Goal: Transaction & Acquisition: Book appointment/travel/reservation

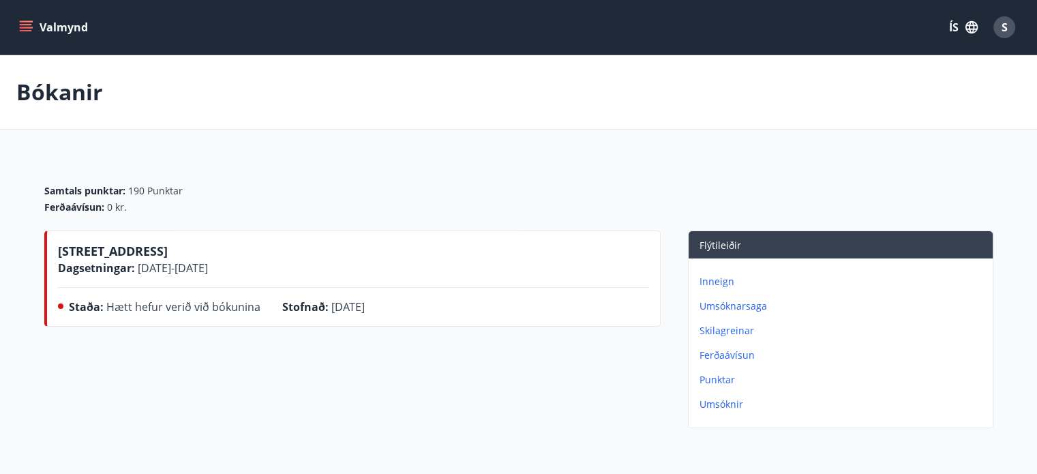
click at [24, 26] on icon "menu" at bounding box center [26, 27] width 14 height 14
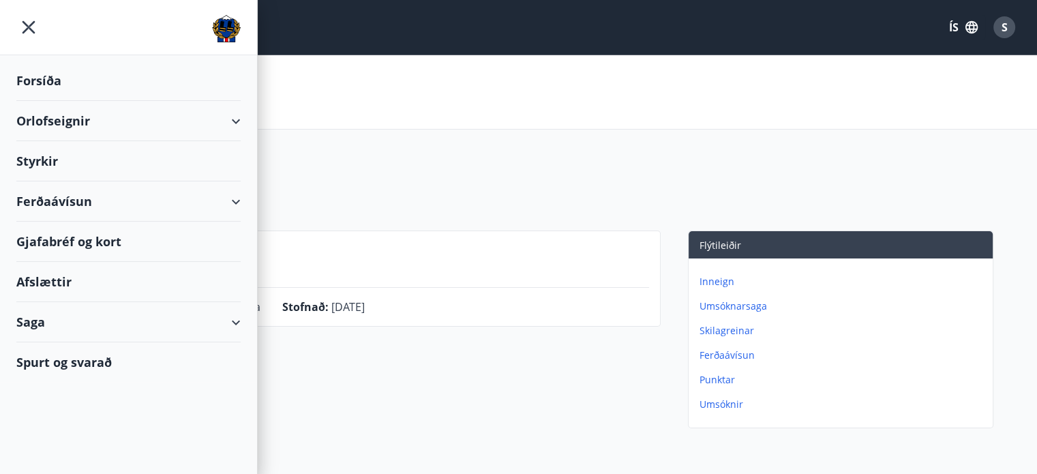
click at [53, 117] on div "Orlofseignir" at bounding box center [128, 121] width 224 height 40
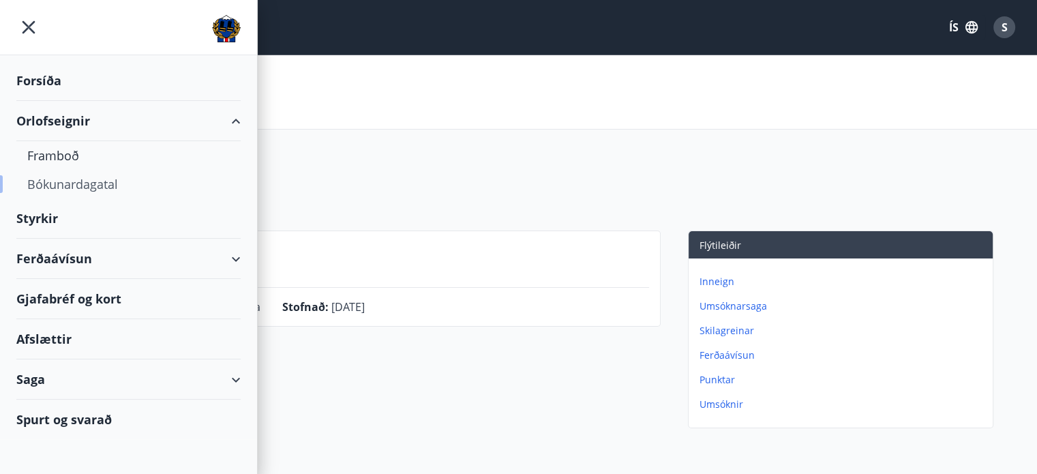
click at [63, 182] on div "Bókunardagatal" at bounding box center [128, 184] width 203 height 29
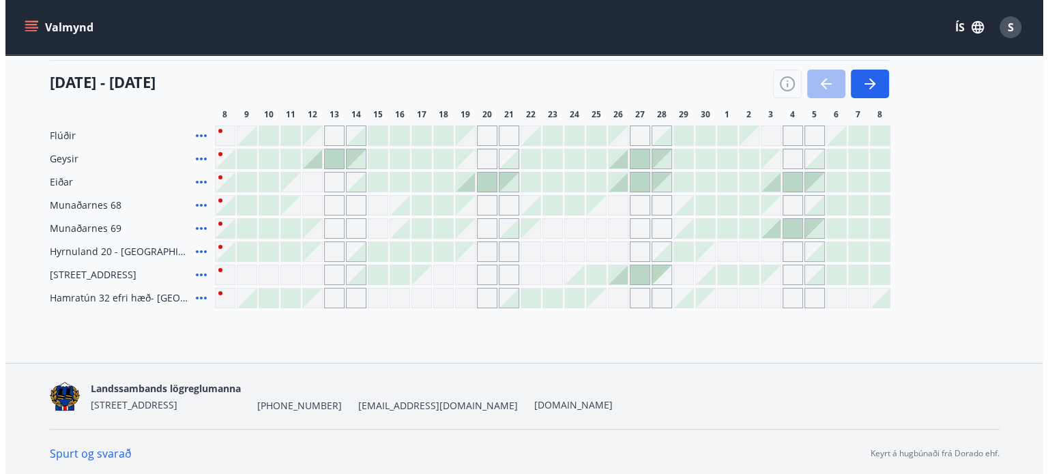
scroll to position [171, 0]
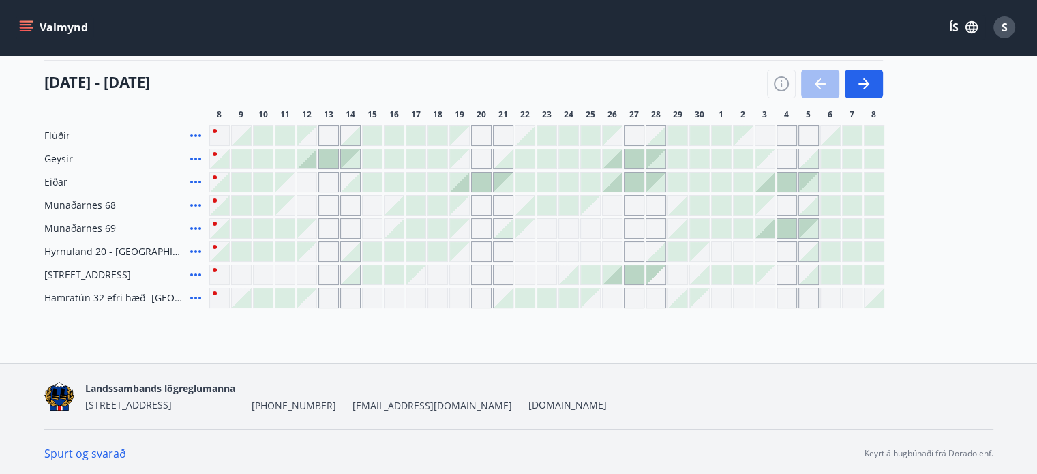
click at [196, 269] on icon at bounding box center [196, 275] width 16 height 16
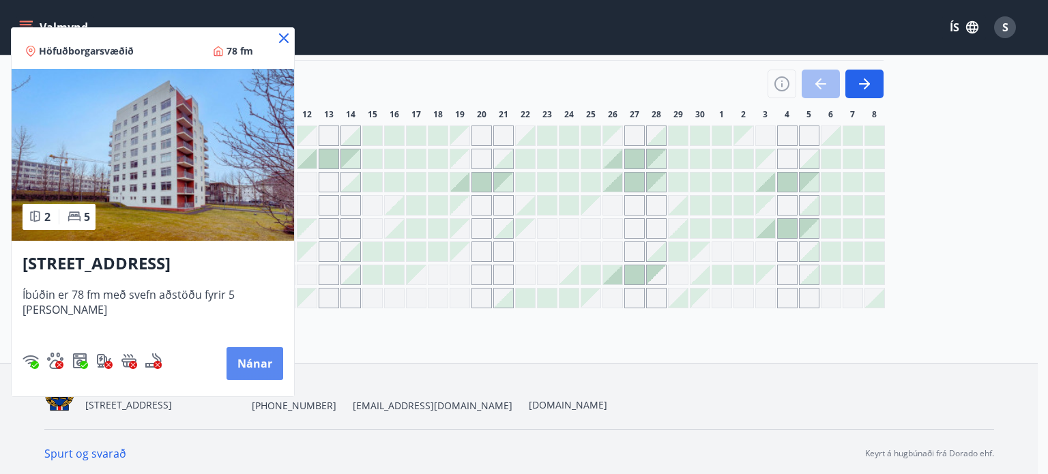
click at [242, 361] on button "Nánar" at bounding box center [254, 363] width 57 height 33
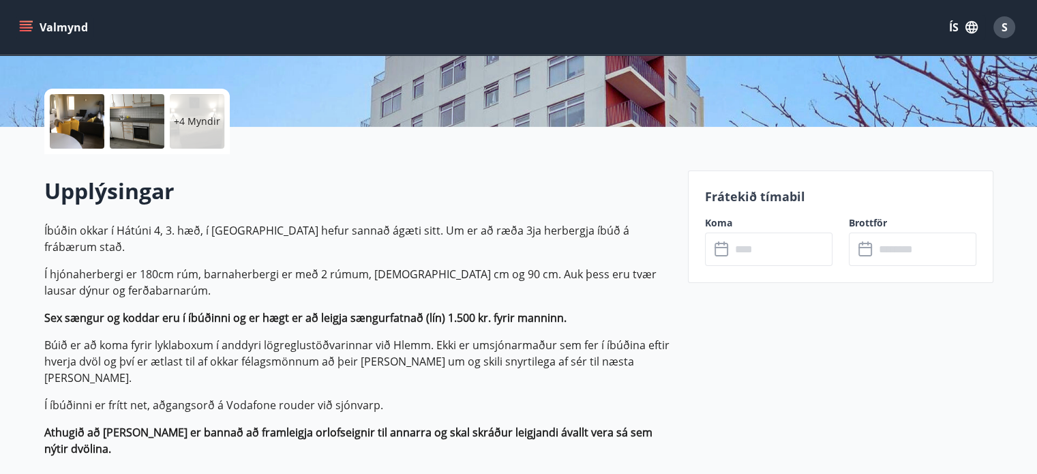
scroll to position [286, 0]
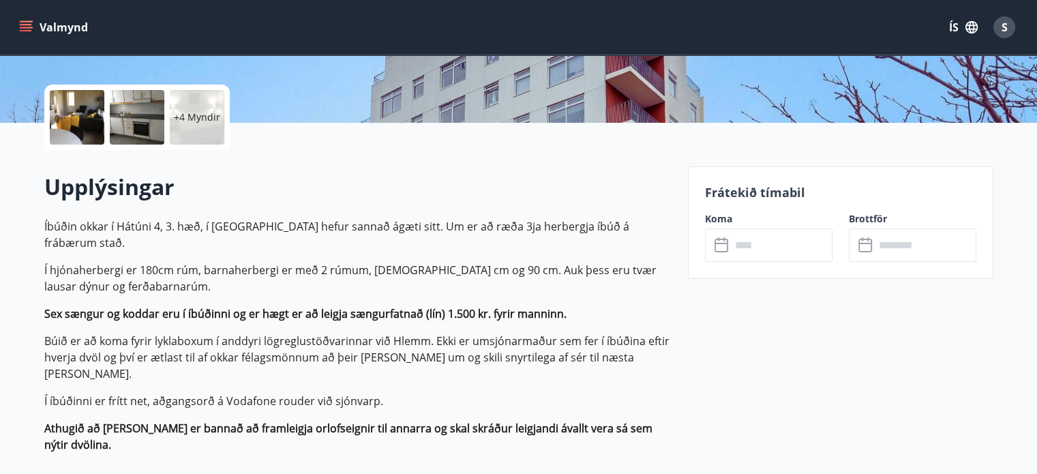
click at [726, 245] on icon at bounding box center [722, 246] width 14 height 14
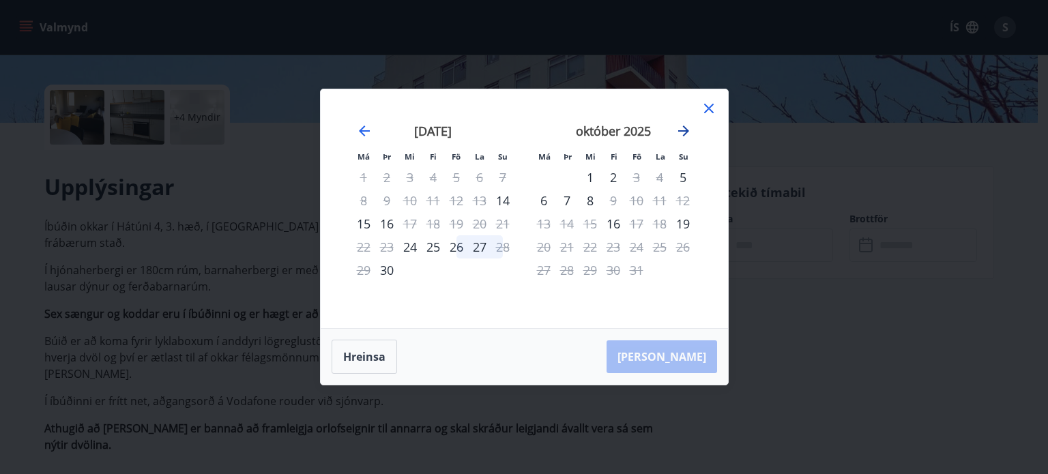
click at [686, 128] on icon "Move forward to switch to the next month." at bounding box center [683, 131] width 16 height 16
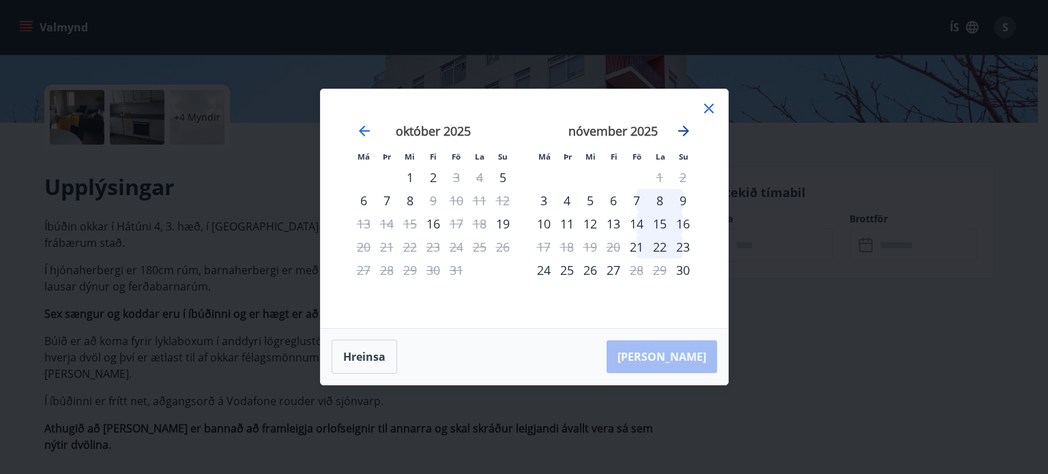
click at [686, 128] on icon "Move forward to switch to the next month." at bounding box center [683, 131] width 16 height 16
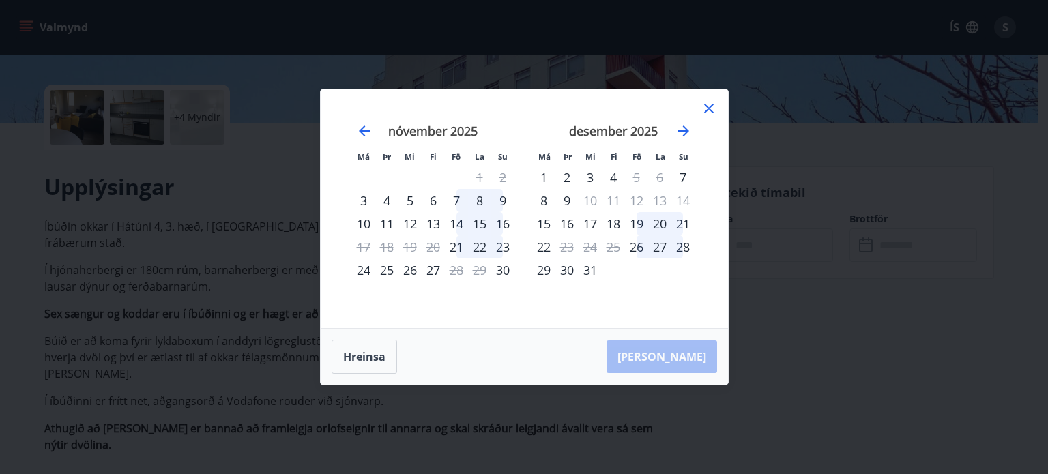
click at [659, 176] on div "6" at bounding box center [659, 177] width 23 height 23
click at [633, 222] on div "19" at bounding box center [636, 223] width 23 height 23
click at [644, 227] on div "19" at bounding box center [636, 223] width 23 height 23
click at [657, 223] on div "20" at bounding box center [659, 223] width 23 height 23
click at [637, 220] on div "19" at bounding box center [636, 223] width 23 height 23
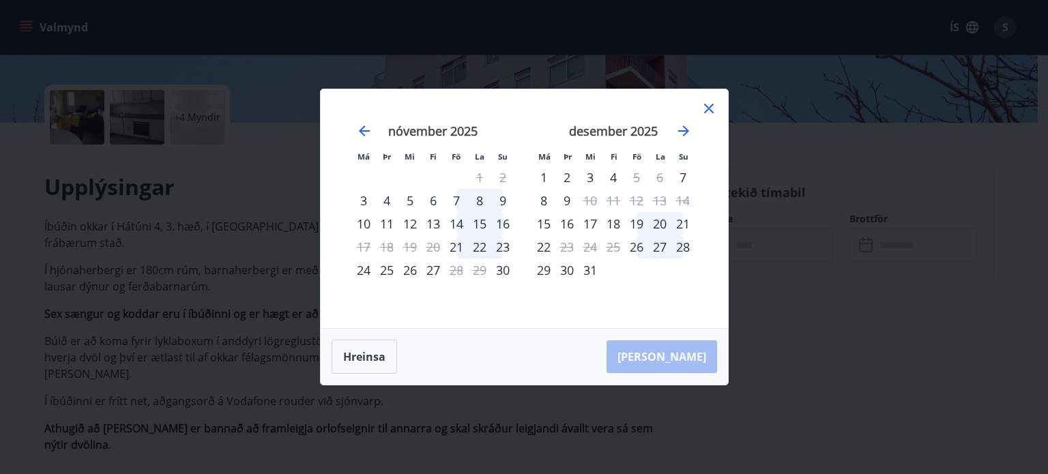
click at [598, 222] on div "17" at bounding box center [589, 223] width 23 height 23
click at [707, 105] on icon at bounding box center [708, 108] width 16 height 16
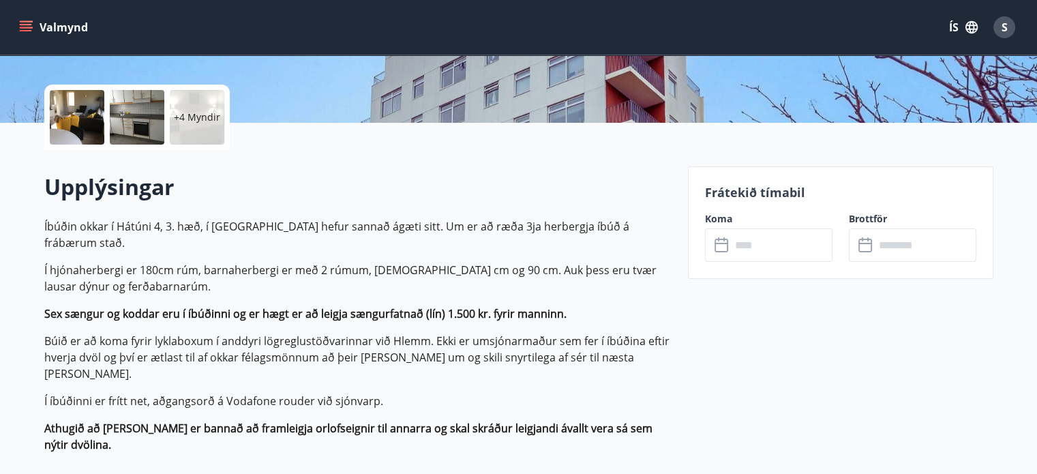
click at [1002, 28] on span "S" at bounding box center [1005, 27] width 6 height 15
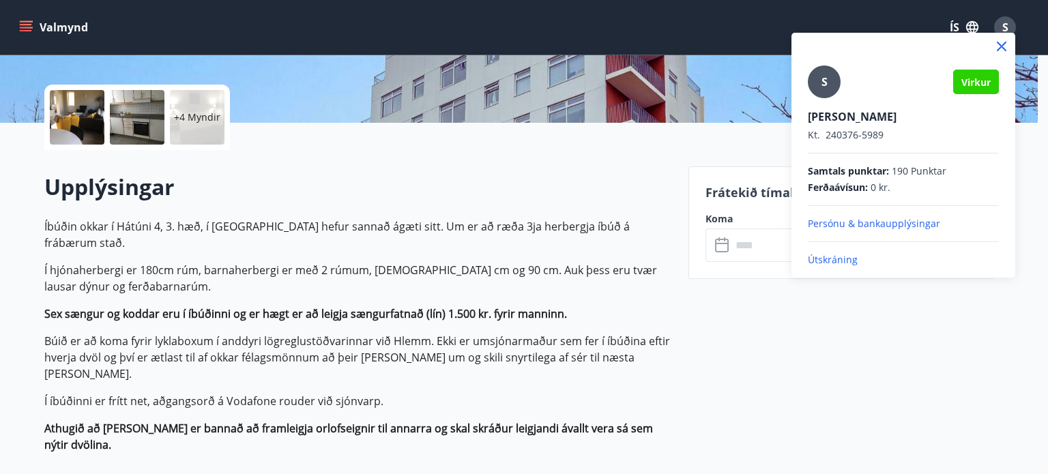
click at [697, 60] on div at bounding box center [524, 237] width 1048 height 474
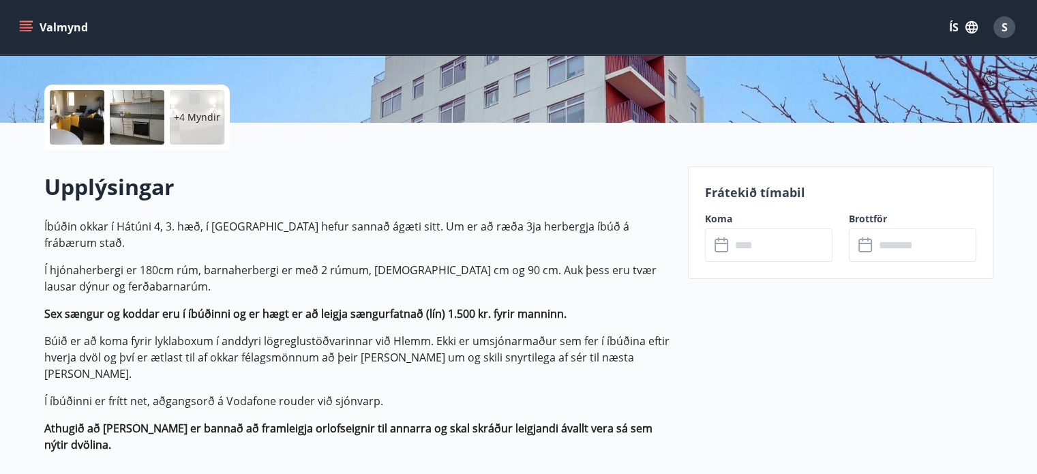
click at [725, 251] on icon at bounding box center [723, 245] width 16 height 16
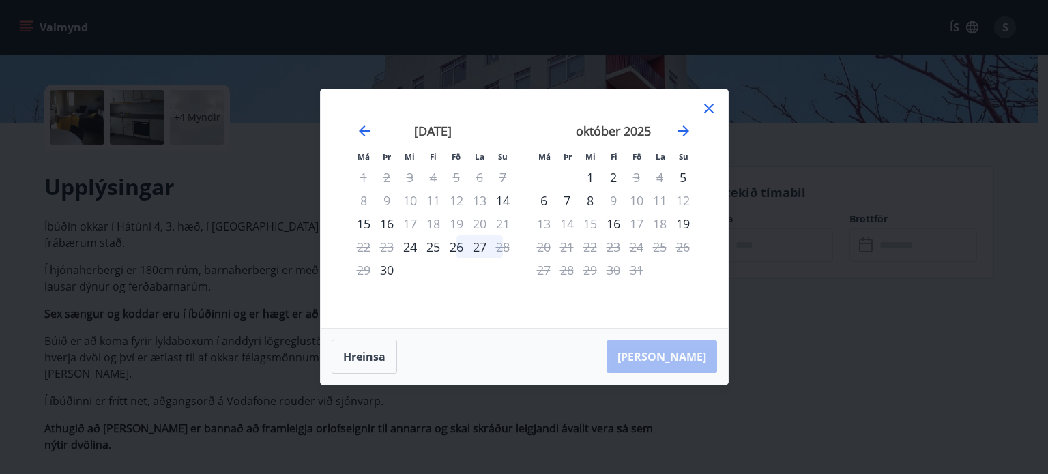
click at [711, 106] on icon at bounding box center [709, 109] width 10 height 10
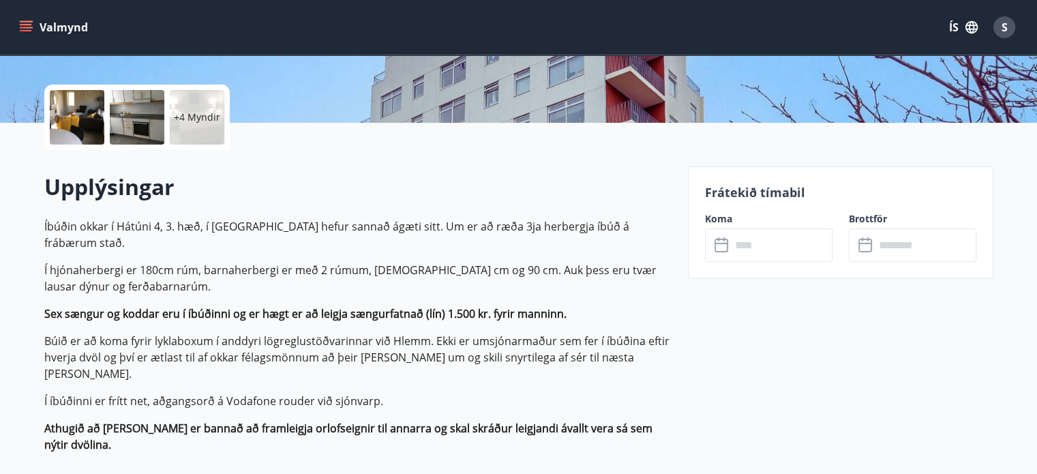
click at [715, 248] on icon at bounding box center [723, 245] width 16 height 16
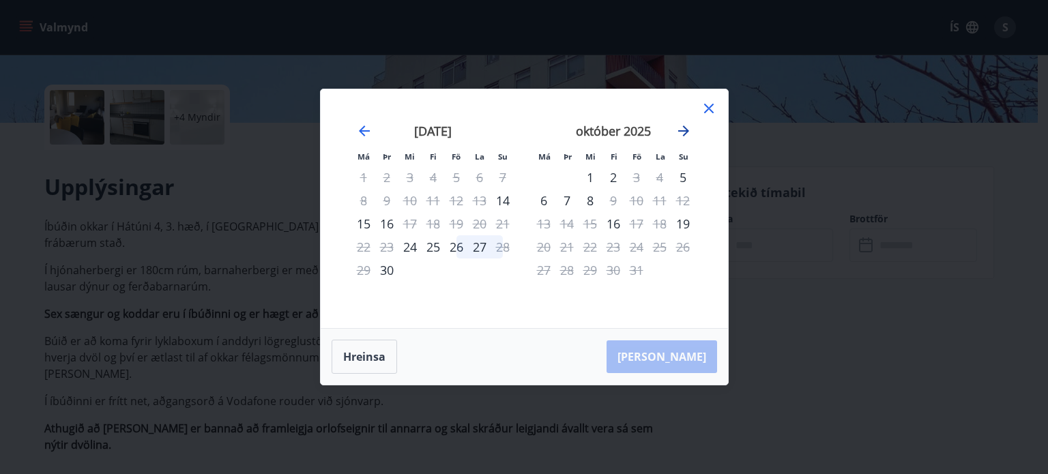
click at [680, 125] on icon "Move forward to switch to the next month." at bounding box center [683, 131] width 16 height 16
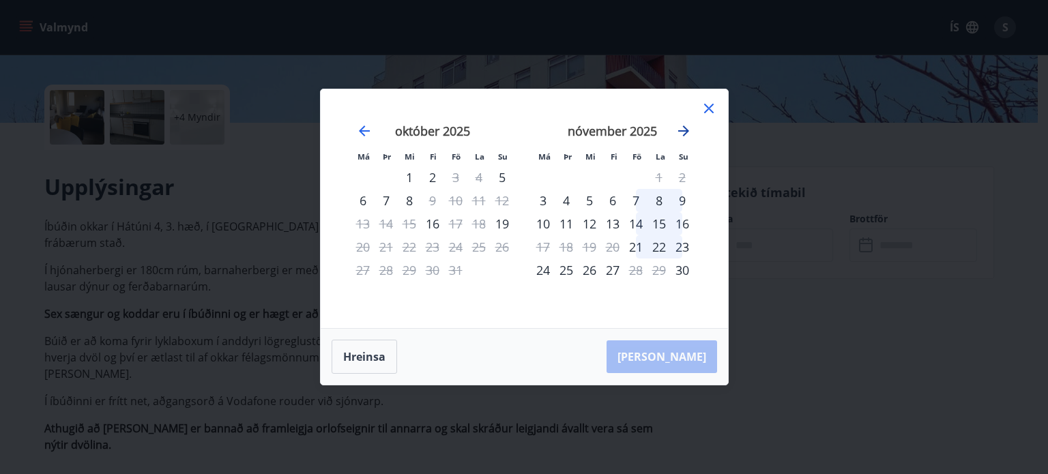
click at [680, 125] on icon "Move forward to switch to the next month." at bounding box center [683, 131] width 16 height 16
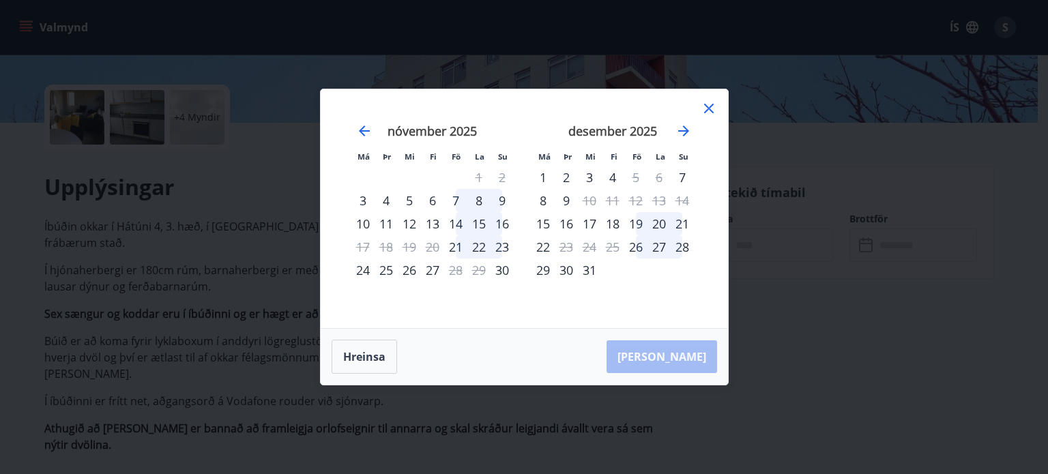
click at [636, 223] on div "19" at bounding box center [635, 223] width 23 height 23
click at [610, 226] on div "18" at bounding box center [612, 223] width 23 height 23
click at [633, 222] on div "19" at bounding box center [635, 223] width 23 height 23
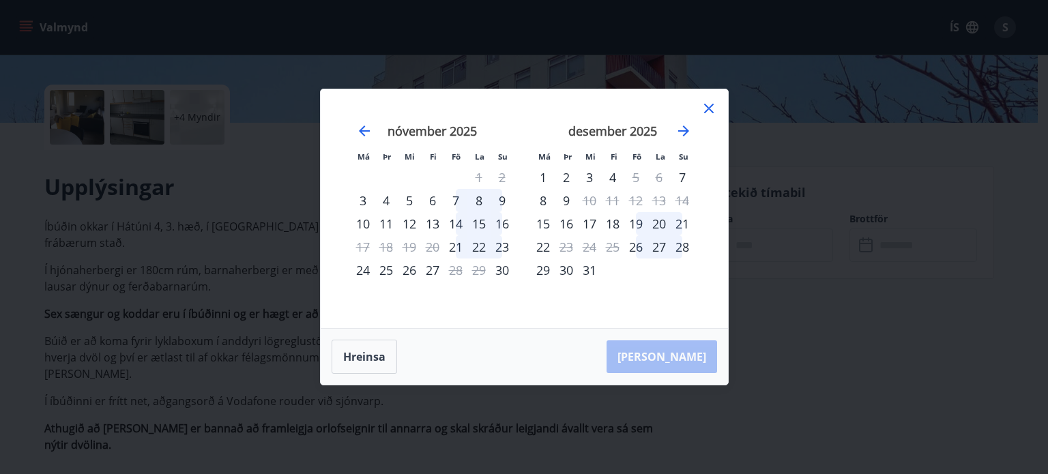
click at [657, 223] on div "20" at bounding box center [658, 223] width 23 height 23
click at [682, 223] on div "21" at bounding box center [681, 223] width 23 height 23
click at [681, 248] on div "28" at bounding box center [681, 246] width 23 height 23
click at [655, 248] on div "27" at bounding box center [658, 246] width 23 height 23
click at [636, 246] on div "26" at bounding box center [636, 246] width 23 height 23
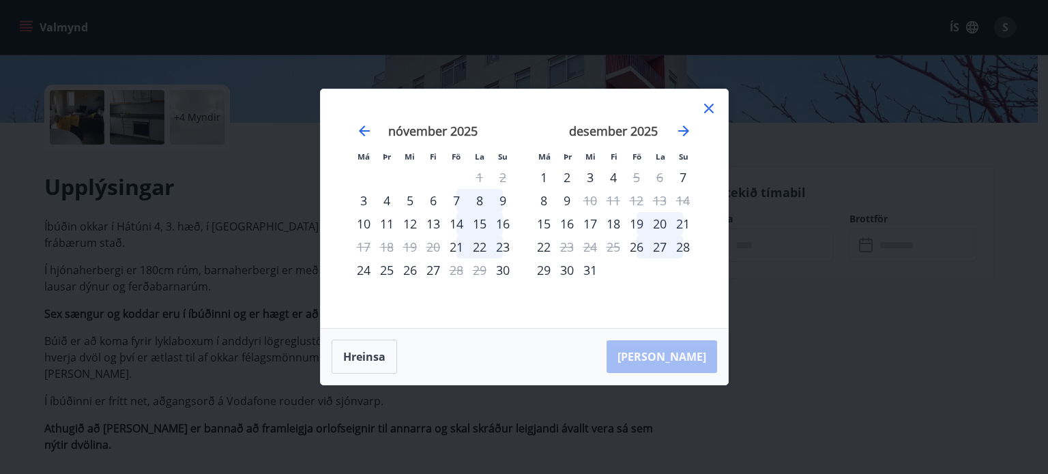
click at [706, 111] on icon at bounding box center [709, 109] width 10 height 10
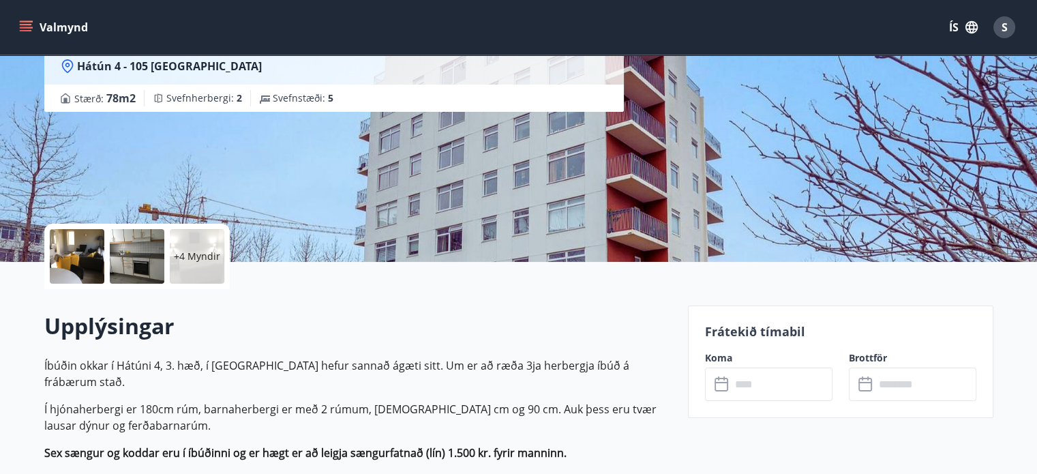
scroll to position [0, 0]
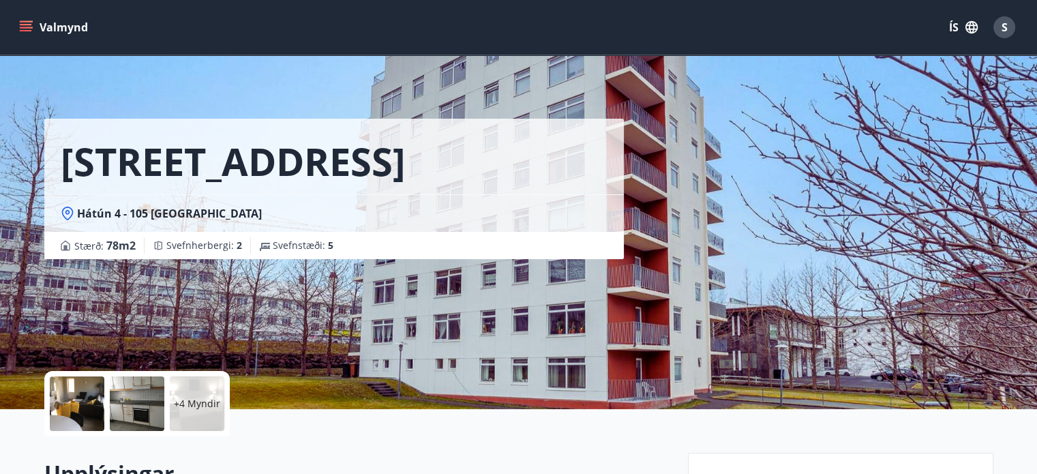
click at [25, 21] on icon "menu" at bounding box center [27, 21] width 15 height 1
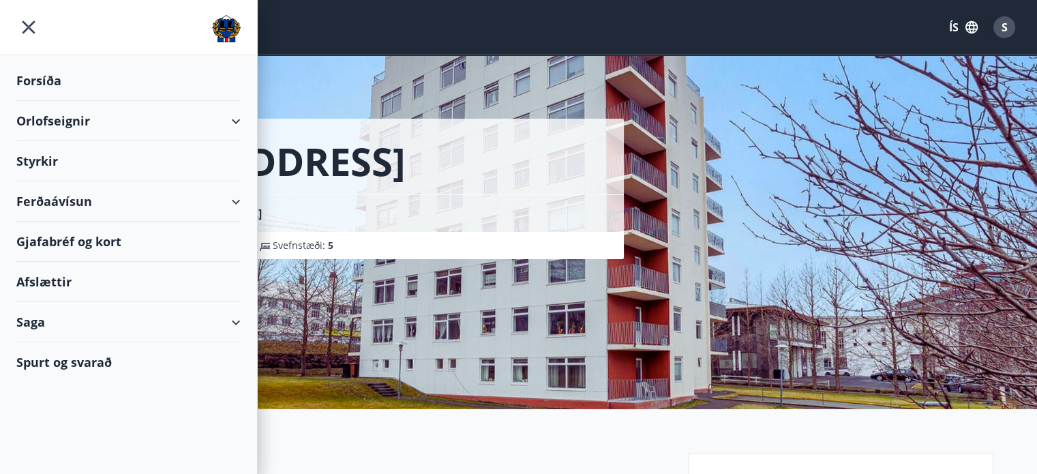
click at [68, 121] on div "Orlofseignir" at bounding box center [128, 121] width 224 height 40
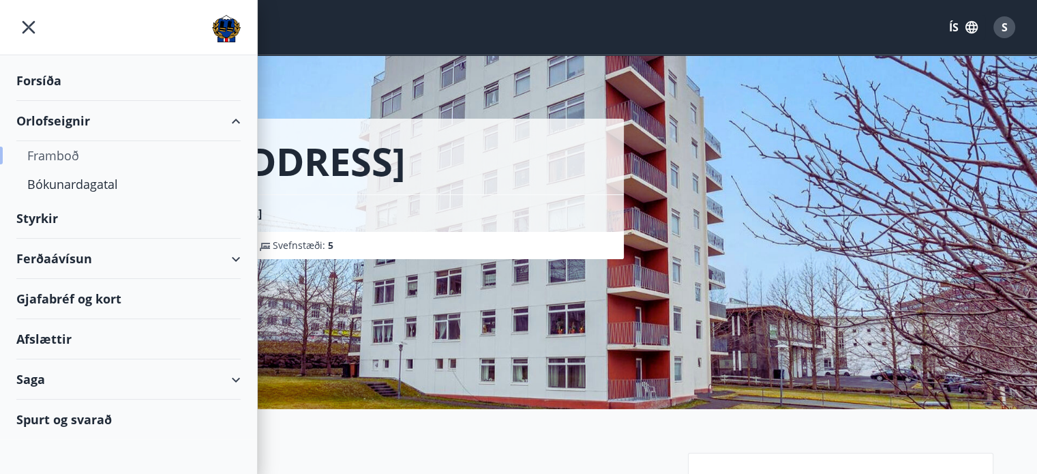
click at [62, 152] on div "Framboð" at bounding box center [128, 155] width 203 height 29
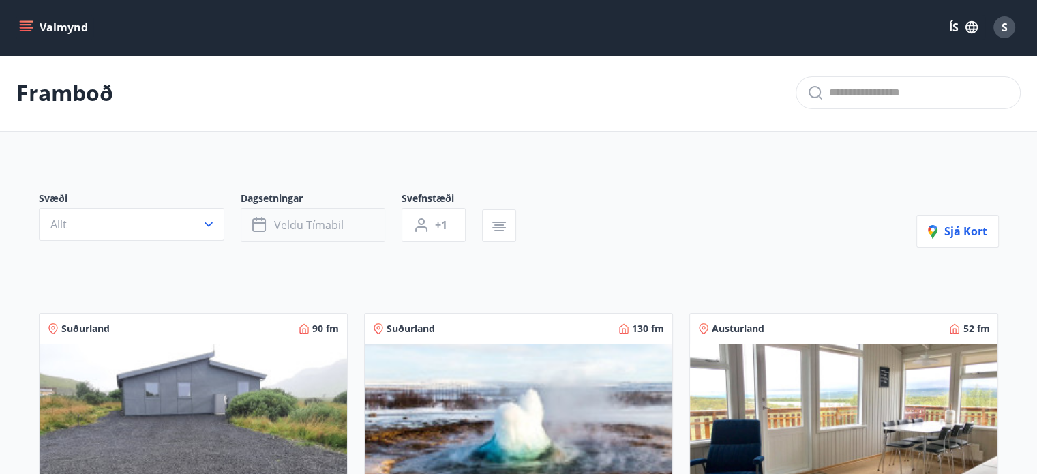
click at [263, 223] on icon "button" at bounding box center [259, 222] width 14 height 1
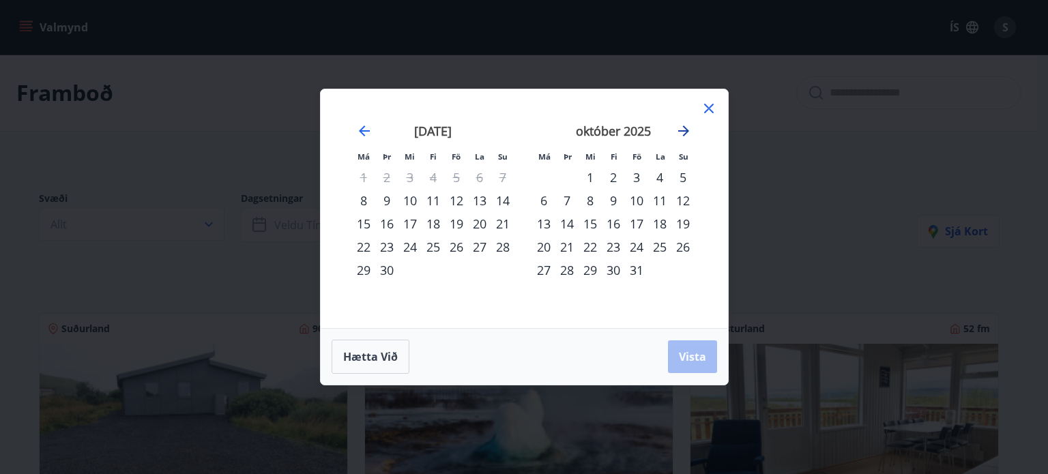
click at [685, 129] on icon "Move forward to switch to the next month." at bounding box center [683, 130] width 11 height 11
click at [619, 130] on strong "desember 2025" at bounding box center [613, 131] width 89 height 16
click at [543, 175] on div "1" at bounding box center [543, 177] width 23 height 23
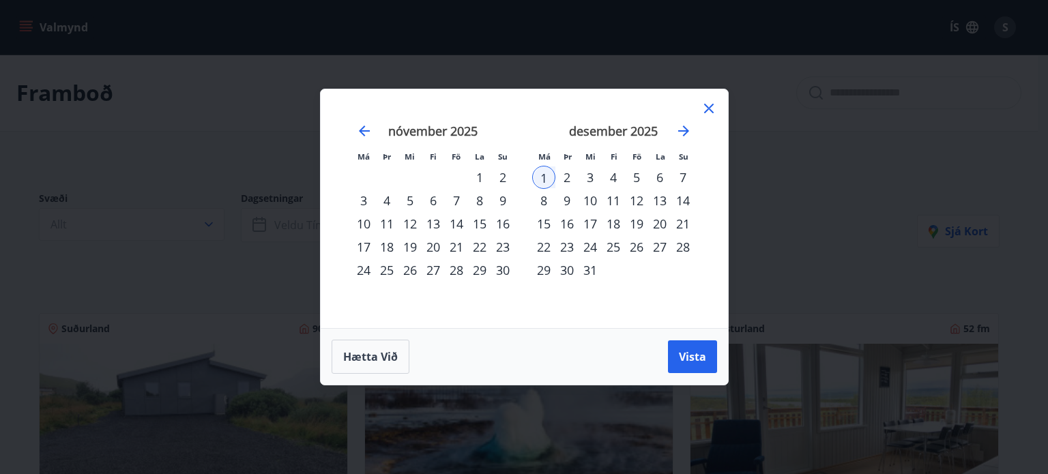
click at [634, 179] on div "5" at bounding box center [636, 177] width 23 height 23
click at [537, 166] on div "1" at bounding box center [543, 177] width 23 height 23
click at [383, 351] on span "Hætta við" at bounding box center [370, 356] width 55 height 15
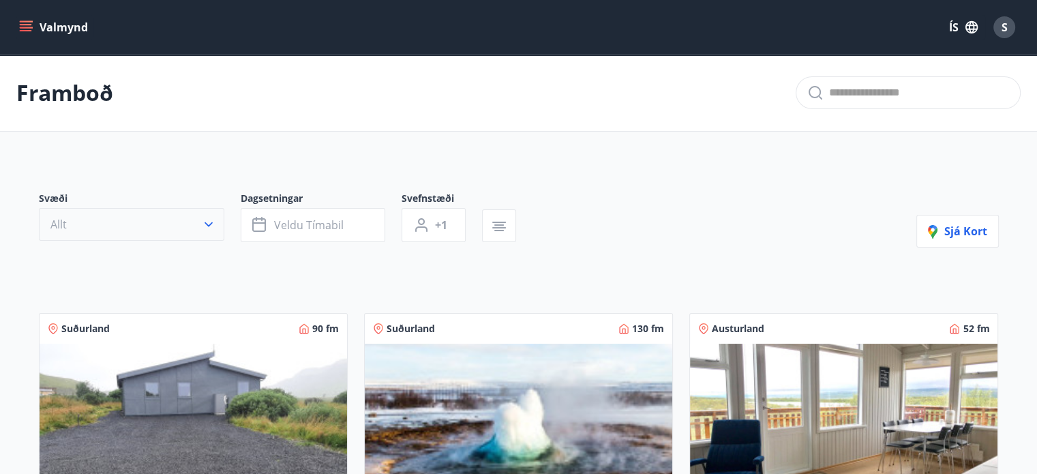
click at [208, 224] on icon "button" at bounding box center [209, 225] width 14 height 14
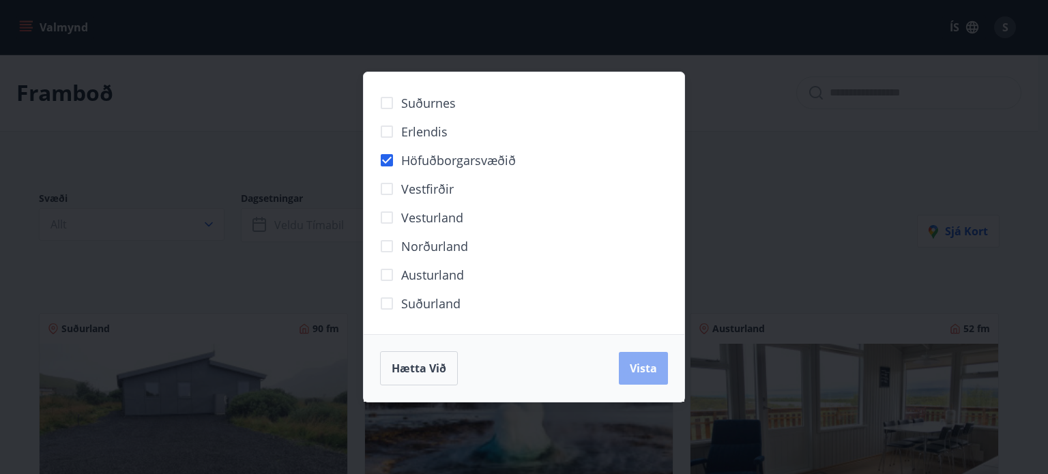
click at [634, 366] on span "Vista" at bounding box center [642, 368] width 27 height 15
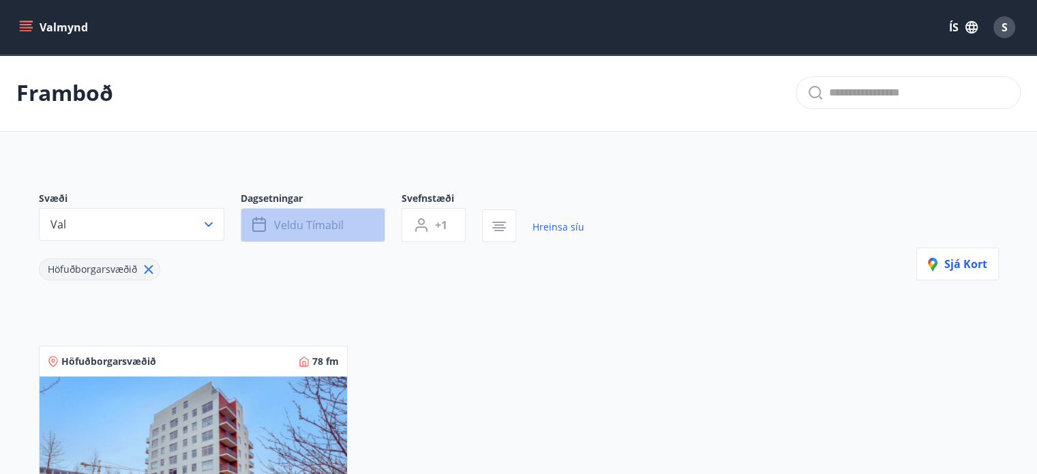
click at [346, 220] on button "Veldu tímabil" at bounding box center [313, 225] width 145 height 34
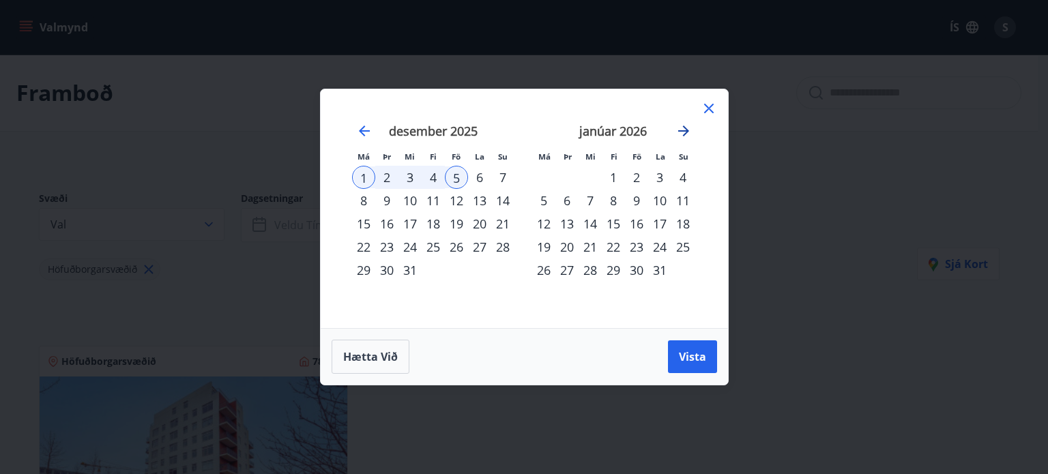
click at [682, 128] on icon "Move forward to switch to the next month." at bounding box center [683, 131] width 16 height 16
click at [366, 129] on icon "Move backward to switch to the previous month." at bounding box center [364, 131] width 16 height 16
click at [360, 179] on div "1" at bounding box center [363, 177] width 23 height 23
click at [461, 173] on div "5" at bounding box center [456, 177] width 23 height 23
click at [479, 176] on div "6" at bounding box center [479, 177] width 23 height 23
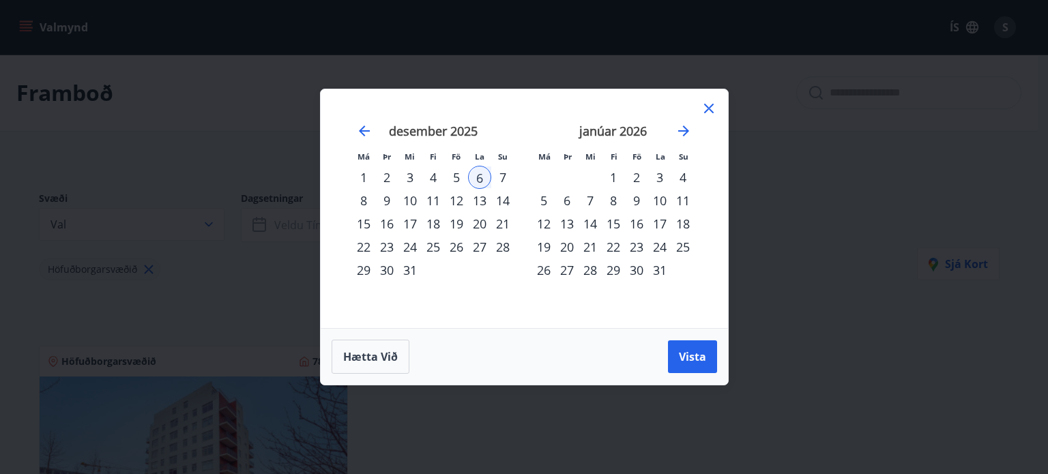
click at [451, 174] on div "5" at bounding box center [456, 177] width 23 height 23
click at [477, 175] on div "6" at bounding box center [479, 177] width 23 height 23
click at [702, 349] on span "Vista" at bounding box center [692, 356] width 27 height 15
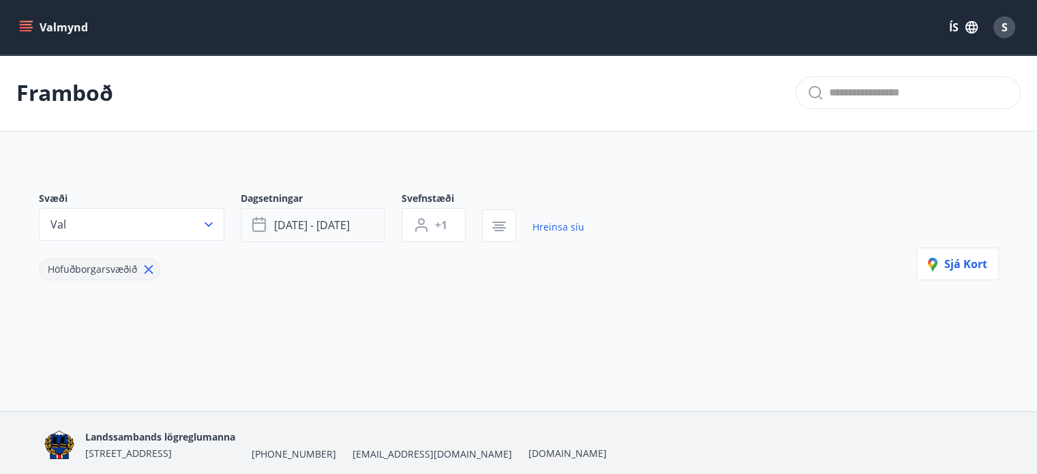
click at [304, 222] on span "[DATE] - [DATE]" at bounding box center [312, 225] width 76 height 15
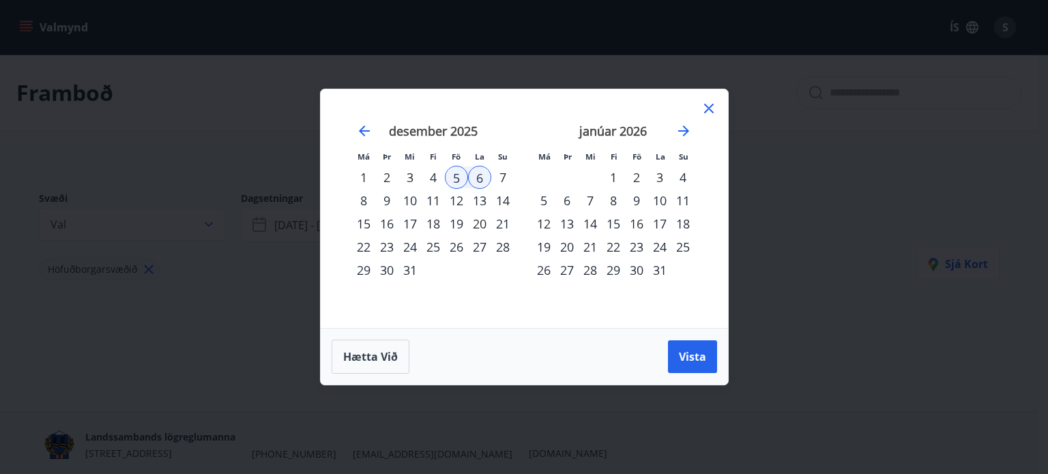
click at [477, 176] on div "6" at bounding box center [479, 177] width 23 height 23
click at [501, 174] on div "7" at bounding box center [502, 177] width 23 height 23
click at [704, 357] on span "Vista" at bounding box center [692, 356] width 27 height 15
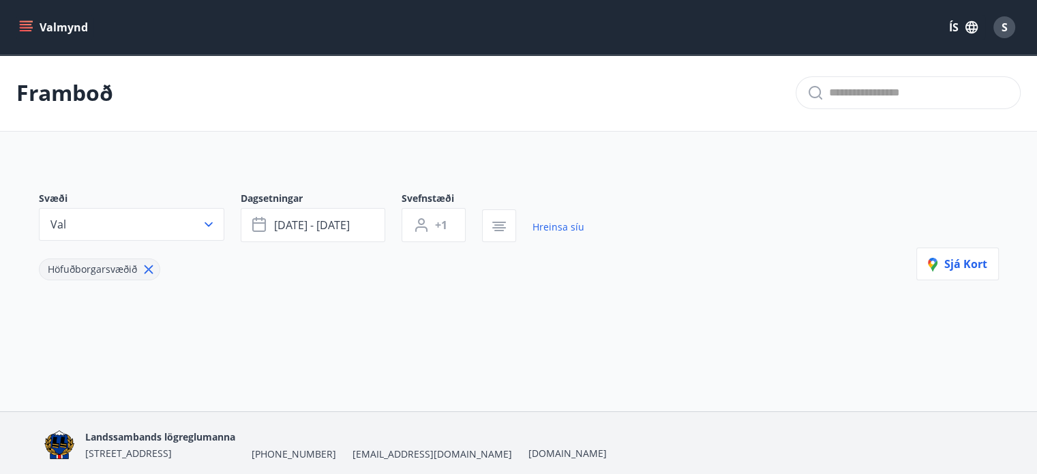
click at [27, 18] on button "Valmynd" at bounding box center [54, 27] width 77 height 25
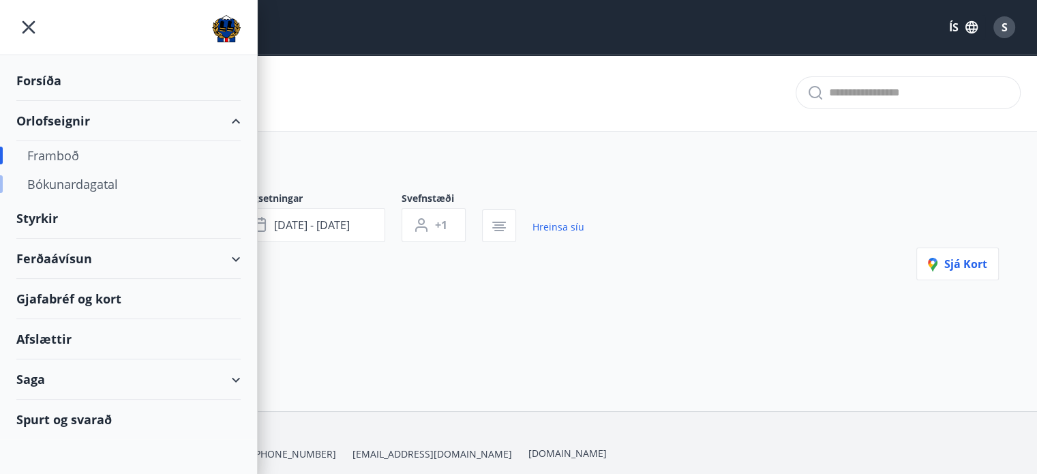
click at [61, 180] on div "Bókunardagatal" at bounding box center [128, 184] width 203 height 29
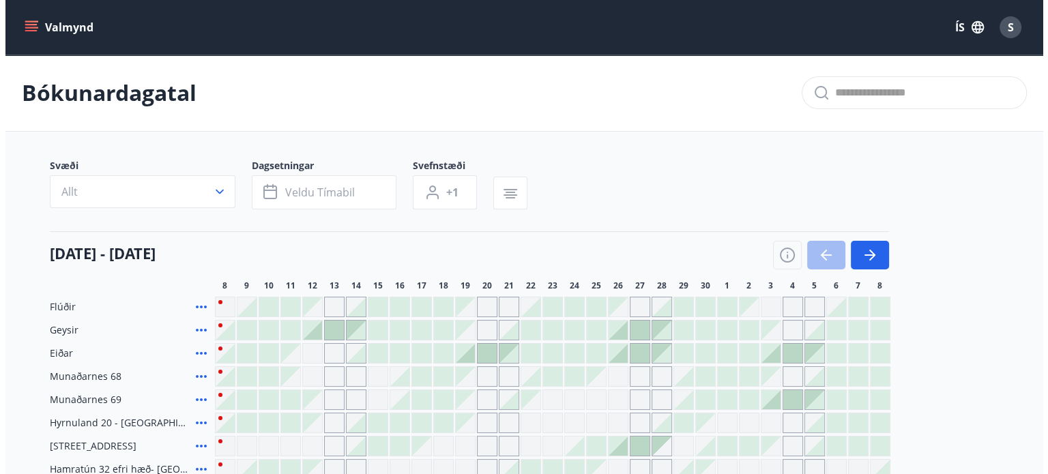
scroll to position [134, 0]
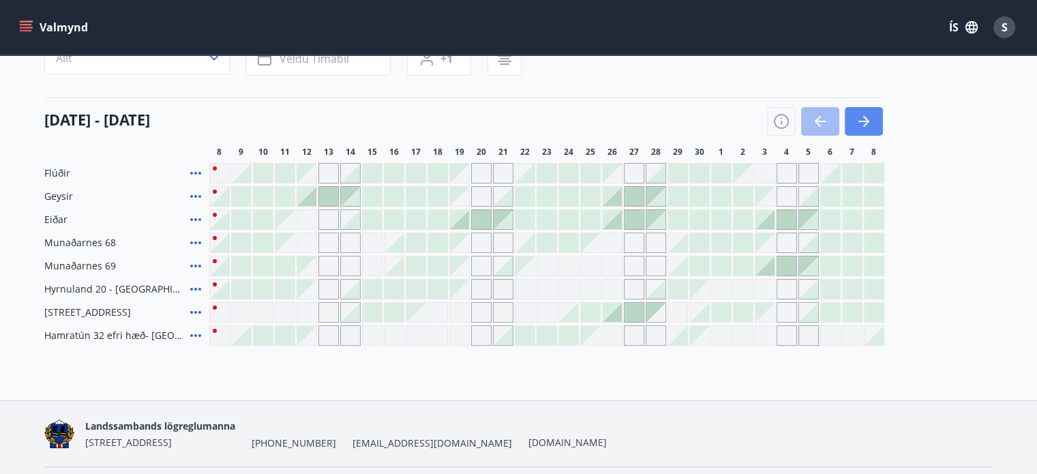
click at [867, 120] on icon "button" at bounding box center [866, 121] width 6 height 11
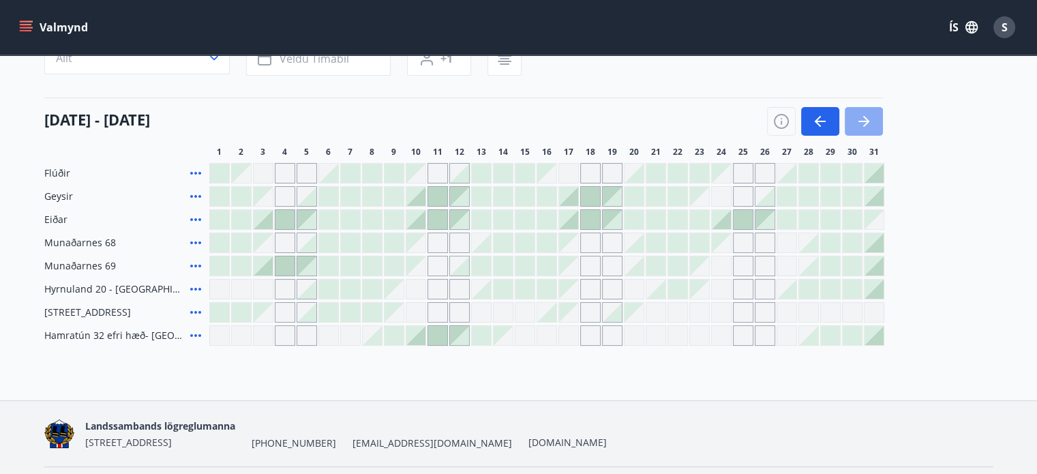
click at [867, 120] on icon "button" at bounding box center [866, 121] width 6 height 11
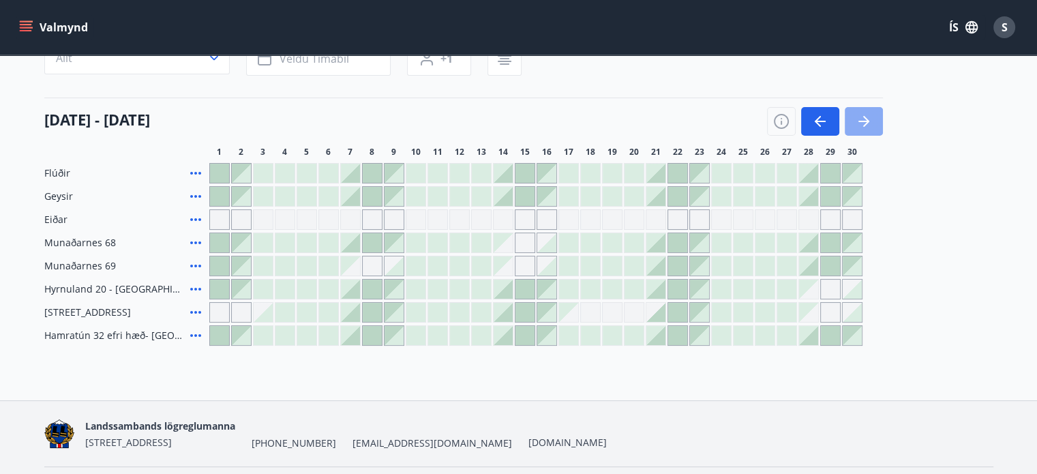
click at [867, 120] on icon "button" at bounding box center [866, 121] width 6 height 11
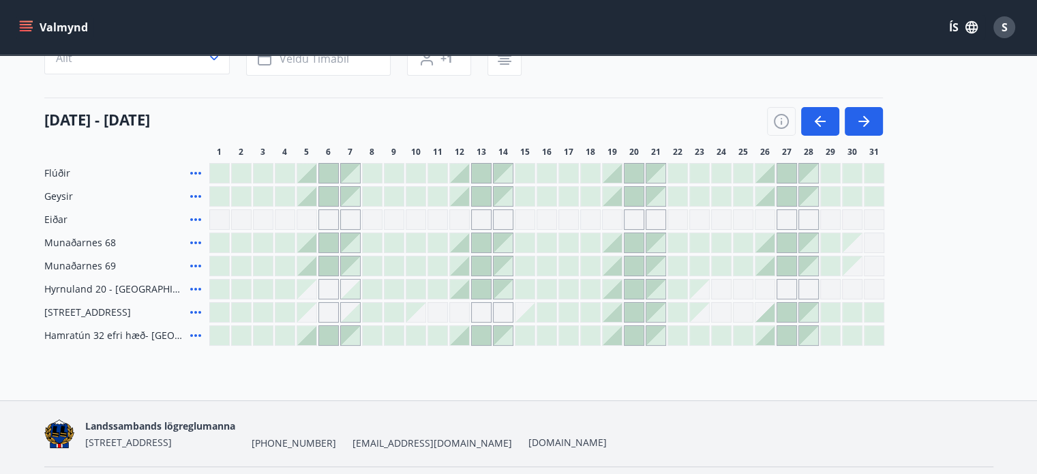
click at [788, 310] on div at bounding box center [786, 312] width 19 height 19
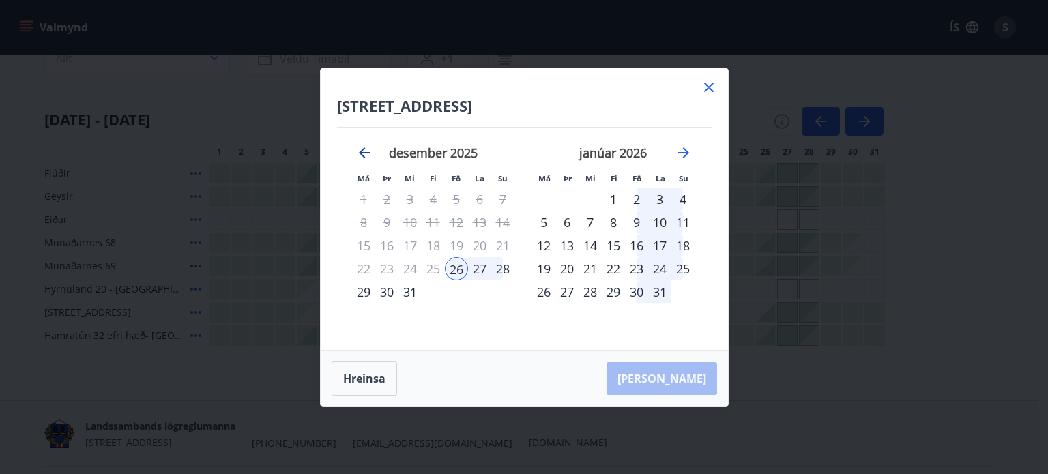
click at [361, 150] on icon "Move backward to switch to the previous month." at bounding box center [364, 152] width 11 height 11
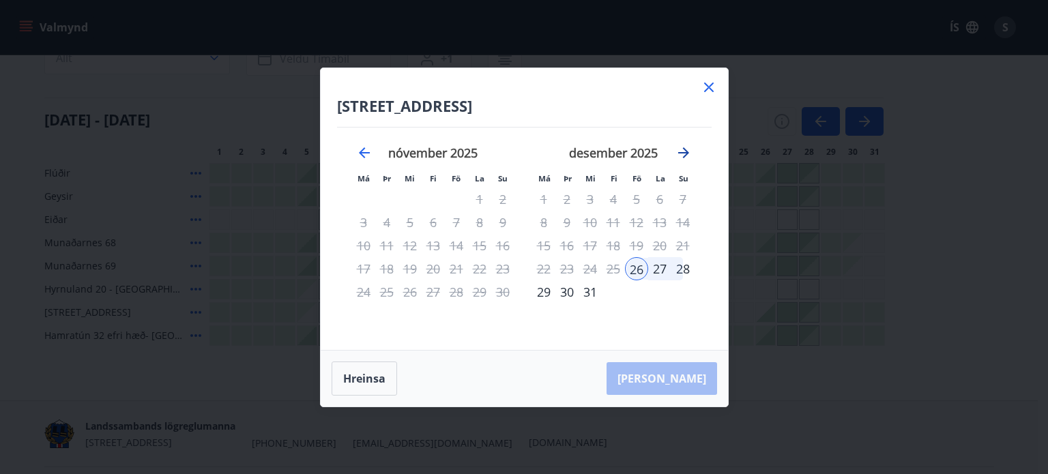
click at [685, 151] on icon "Move forward to switch to the next month." at bounding box center [683, 153] width 16 height 16
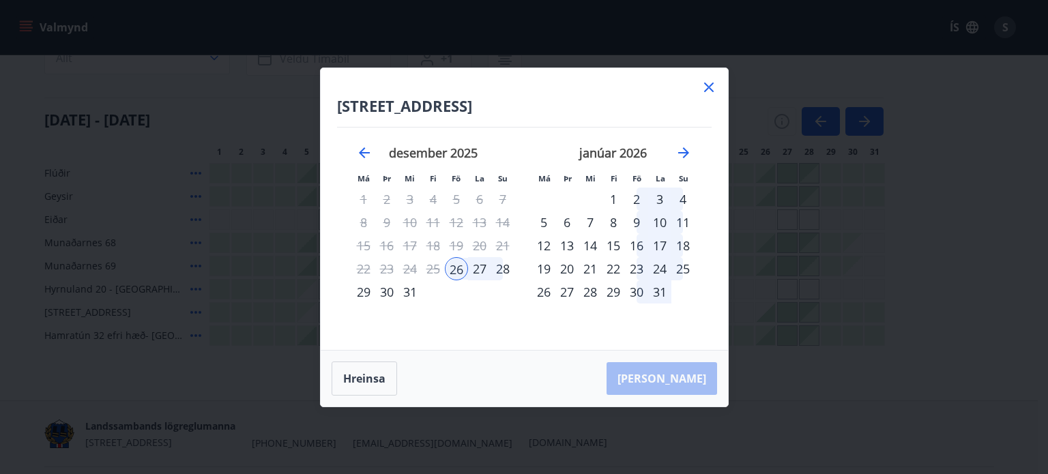
click at [709, 82] on icon at bounding box center [708, 87] width 16 height 16
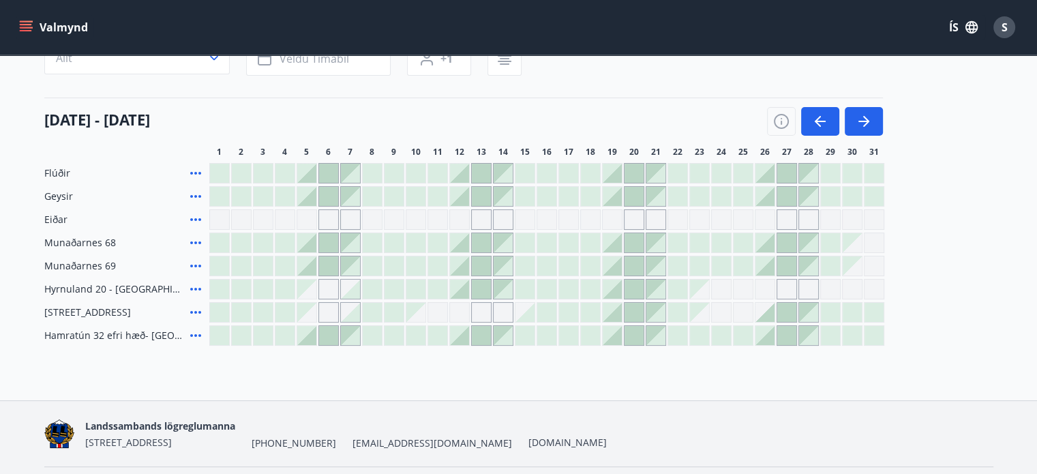
click at [194, 288] on icon at bounding box center [196, 289] width 16 height 16
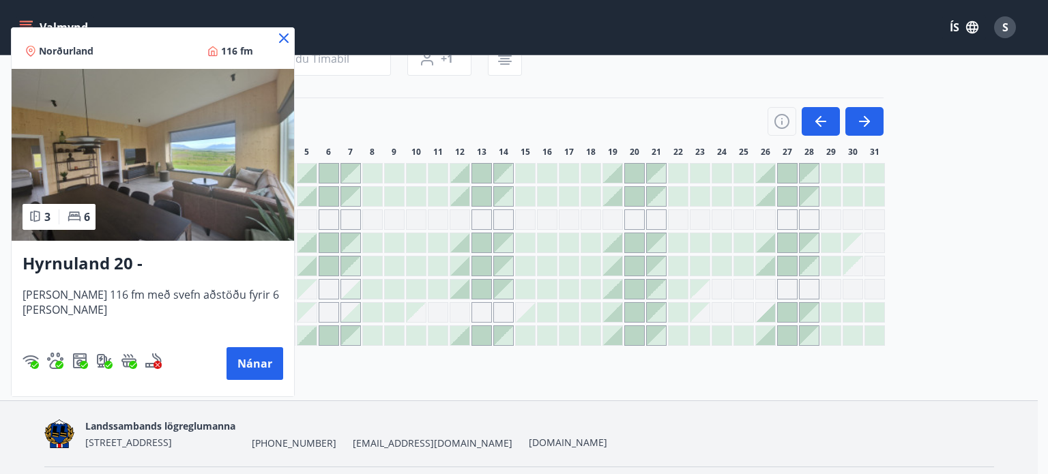
click at [276, 33] on icon at bounding box center [284, 38] width 16 height 16
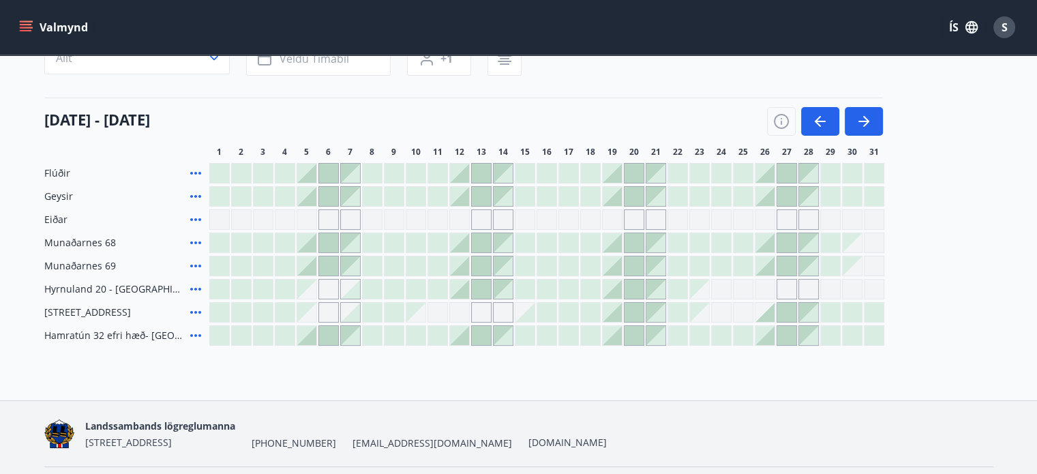
click at [788, 288] on div "Gráir dagar eru ekki bókanlegir" at bounding box center [787, 289] width 20 height 20
click at [782, 288] on div "Gráir dagar eru ekki bókanlegir" at bounding box center [787, 289] width 20 height 20
click at [785, 289] on div "Gráir dagar eru ekki bókanlegir" at bounding box center [787, 289] width 20 height 20
click at [106, 289] on span "Hyrnuland 20 - [GEOGRAPHIC_DATA]" at bounding box center [114, 289] width 140 height 14
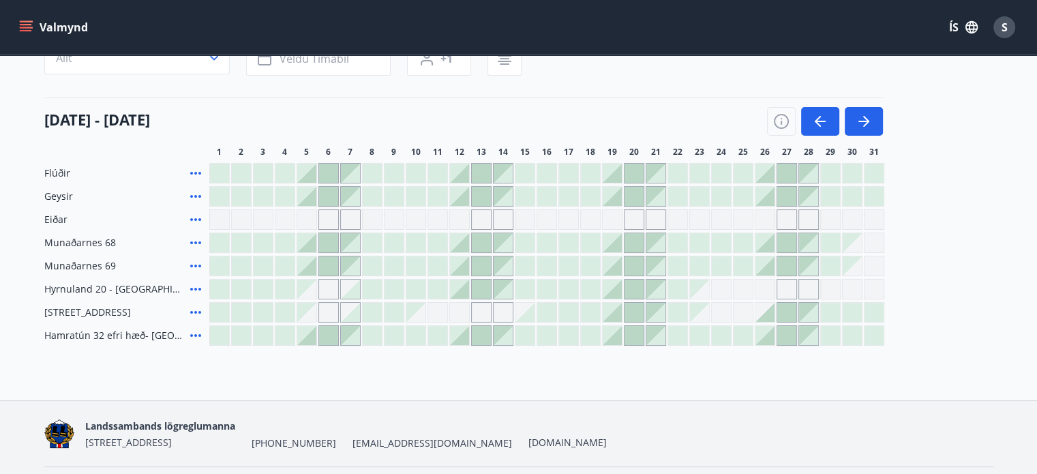
click at [109, 314] on span "[STREET_ADDRESS]" at bounding box center [87, 313] width 87 height 14
click at [196, 312] on icon at bounding box center [195, 312] width 11 height 3
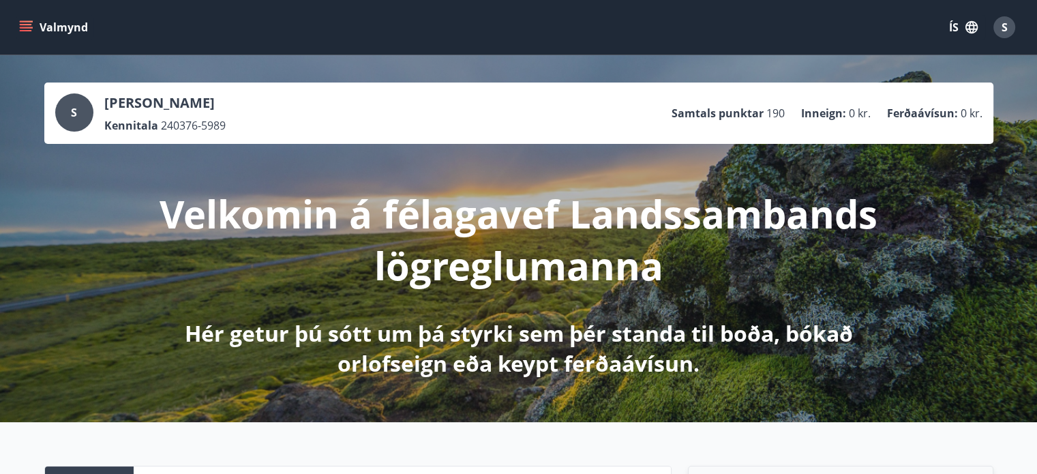
click at [61, 22] on button "Valmynd" at bounding box center [54, 27] width 77 height 25
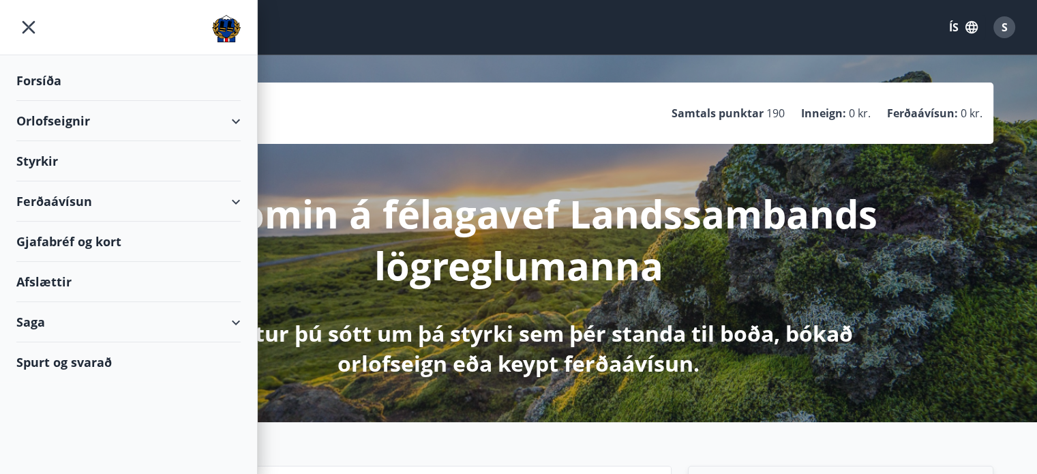
click at [93, 233] on div "Gjafabréf og kort" at bounding box center [128, 242] width 224 height 40
click at [49, 198] on div "Ferðaávísun" at bounding box center [128, 201] width 224 height 40
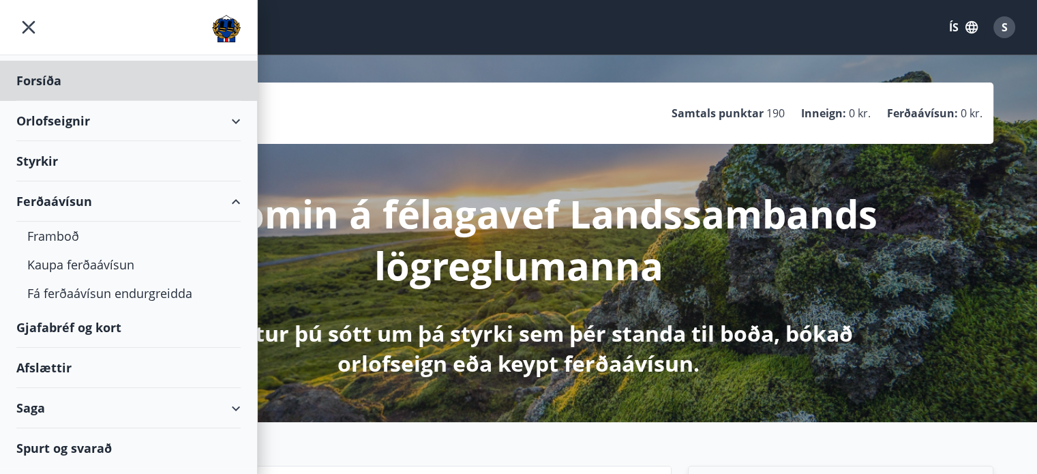
click at [41, 159] on div "Styrkir" at bounding box center [128, 161] width 224 height 40
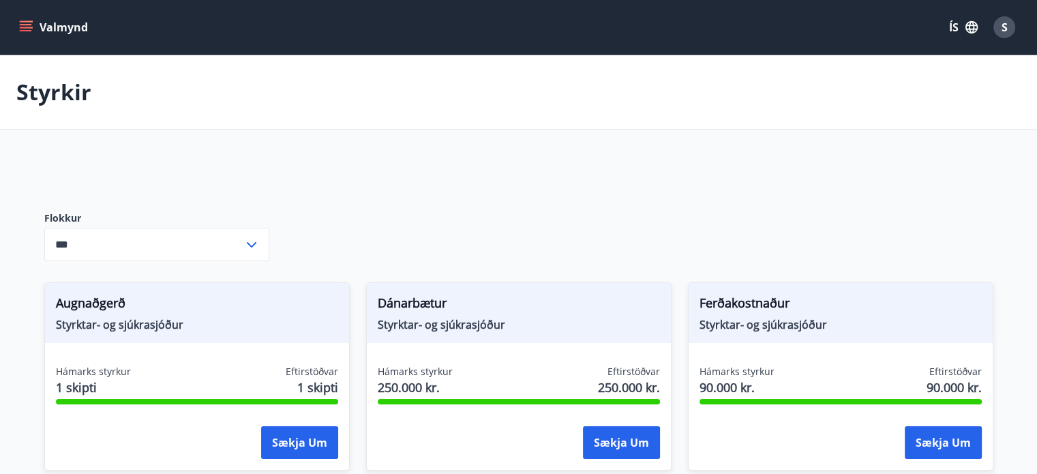
type input "***"
click at [23, 31] on icon "menu" at bounding box center [26, 27] width 14 height 14
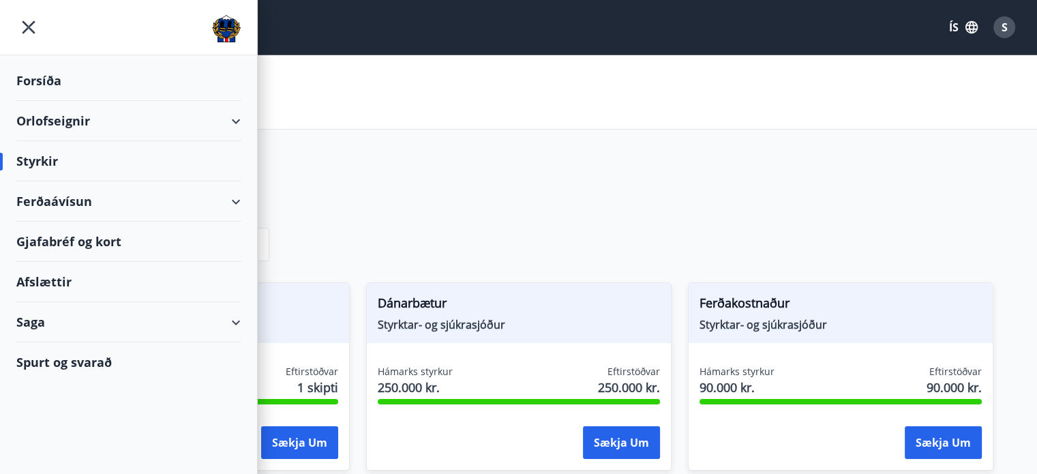
click at [42, 235] on div "Gjafabréf og kort" at bounding box center [128, 242] width 224 height 40
click at [55, 275] on div "Afslættir" at bounding box center [128, 282] width 224 height 40
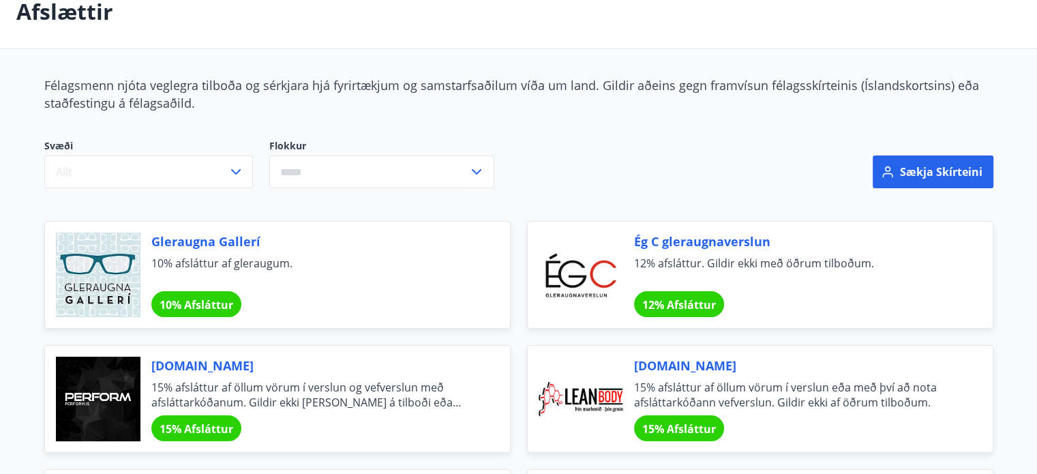
scroll to position [75, 0]
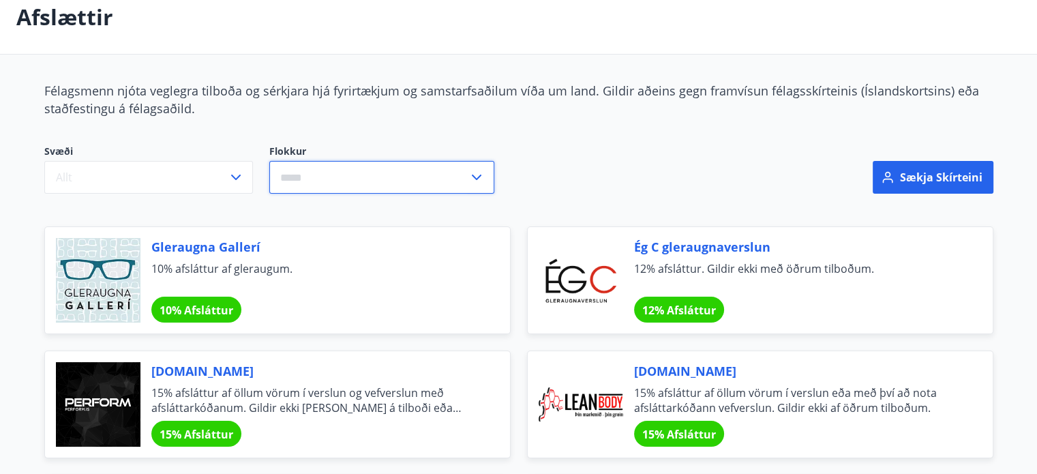
click at [445, 177] on input "text" at bounding box center [368, 177] width 199 height 33
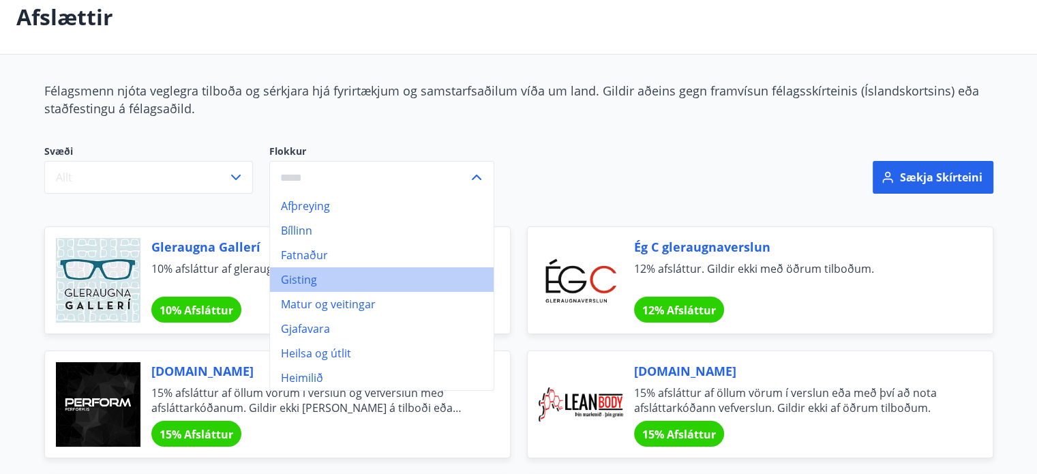
click at [325, 278] on li "Gisting" at bounding box center [382, 279] width 224 height 25
type input "*******"
